Goal: Information Seeking & Learning: Learn about a topic

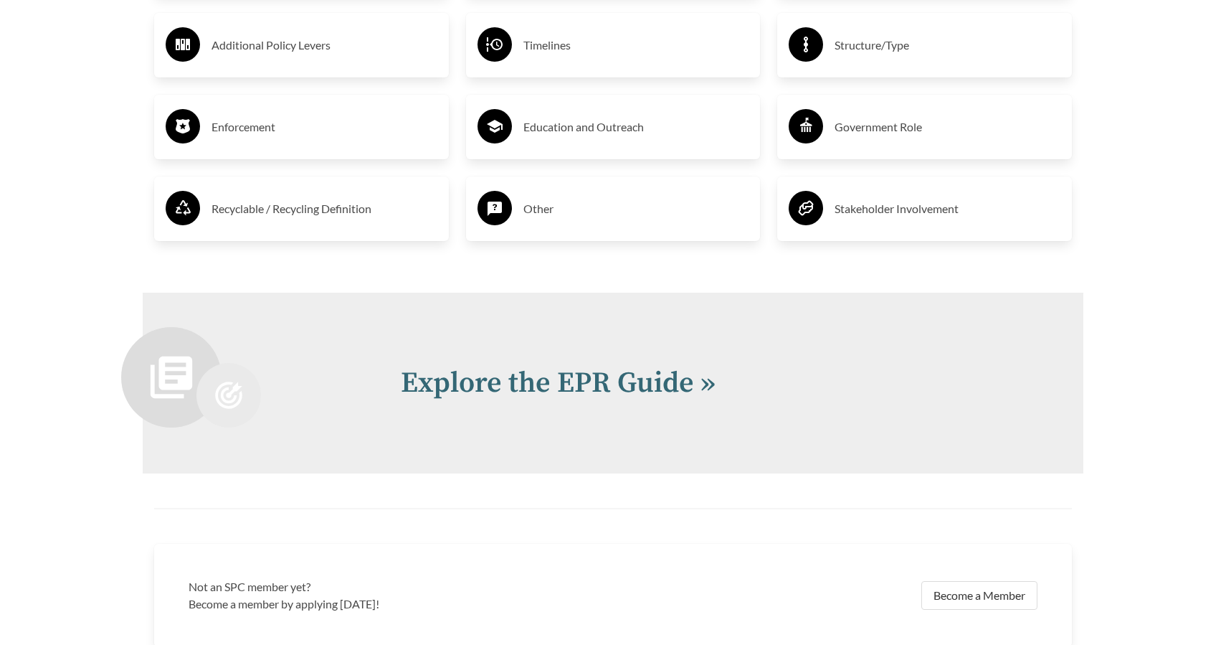
scroll to position [3025, 0]
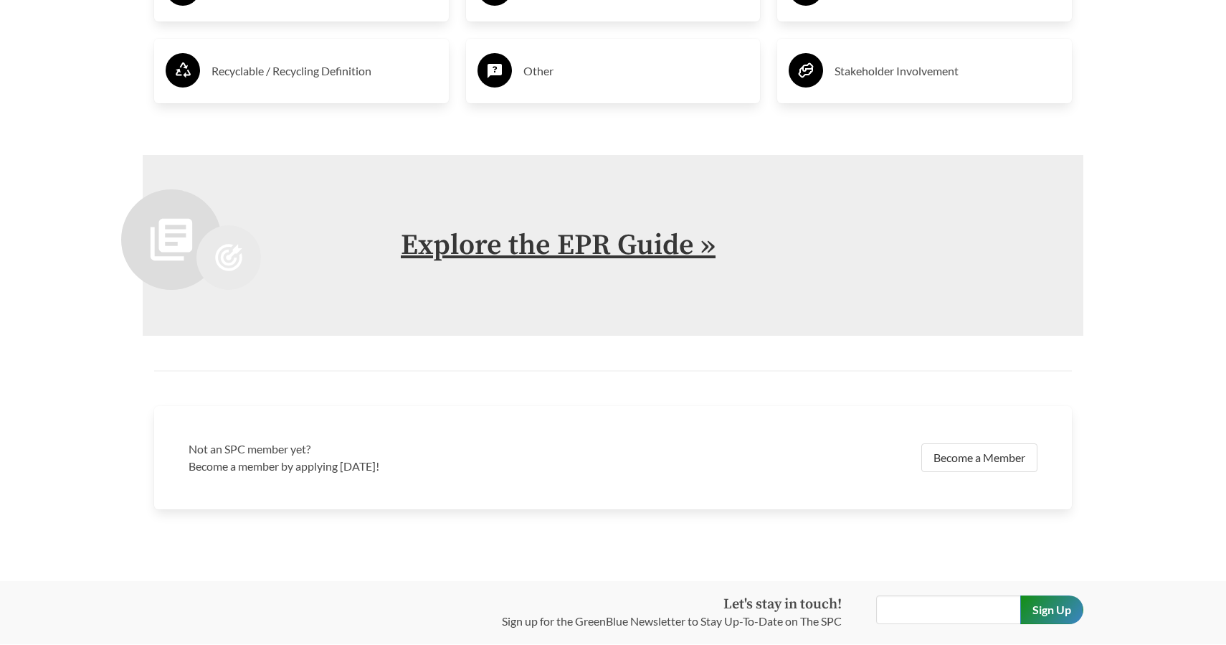
click at [666, 262] on link "Explore the EPR Guide »" at bounding box center [558, 245] width 315 height 36
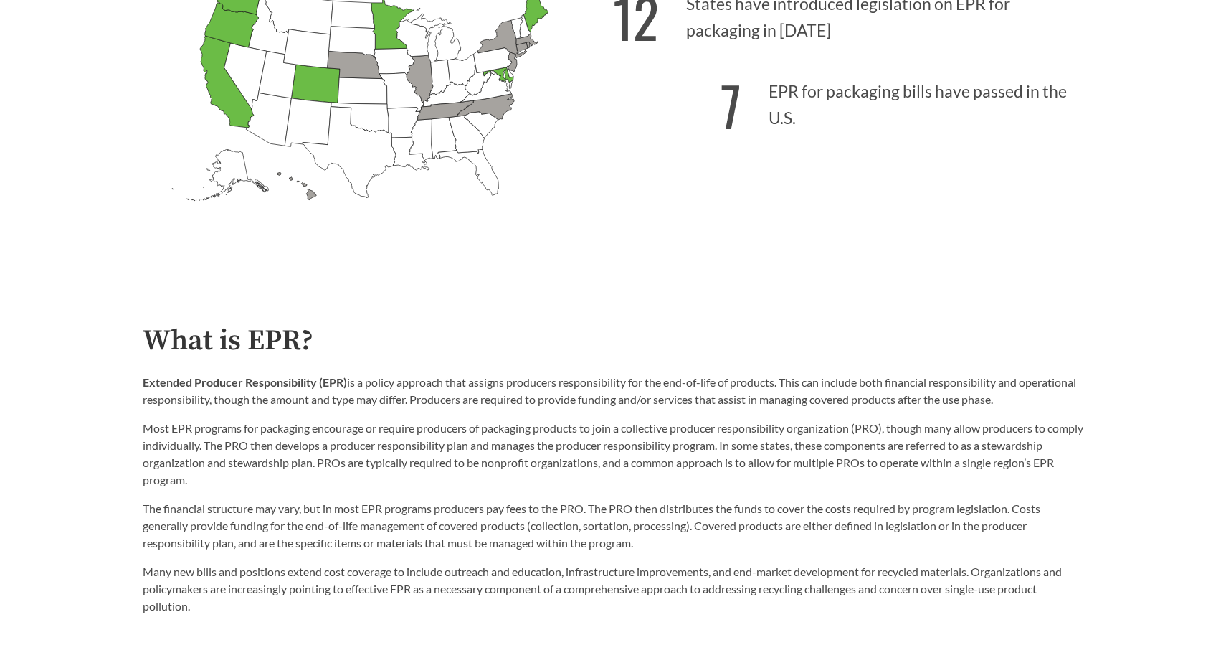
scroll to position [558, 0]
